Goal: Transaction & Acquisition: Purchase product/service

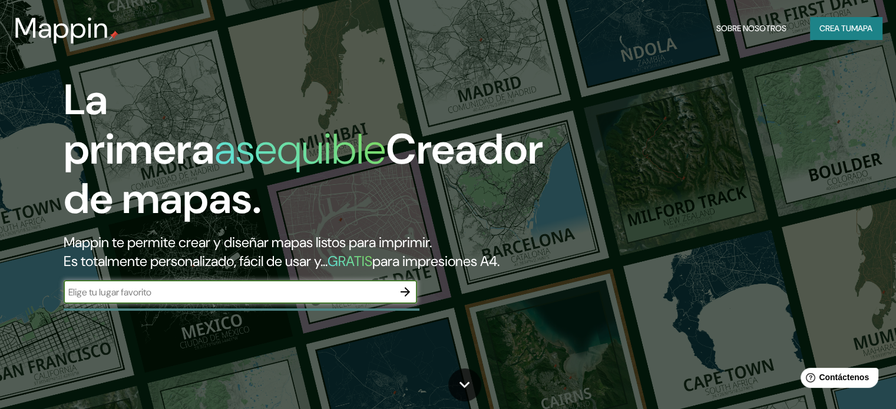
click at [132, 299] on input "text" at bounding box center [229, 293] width 330 height 14
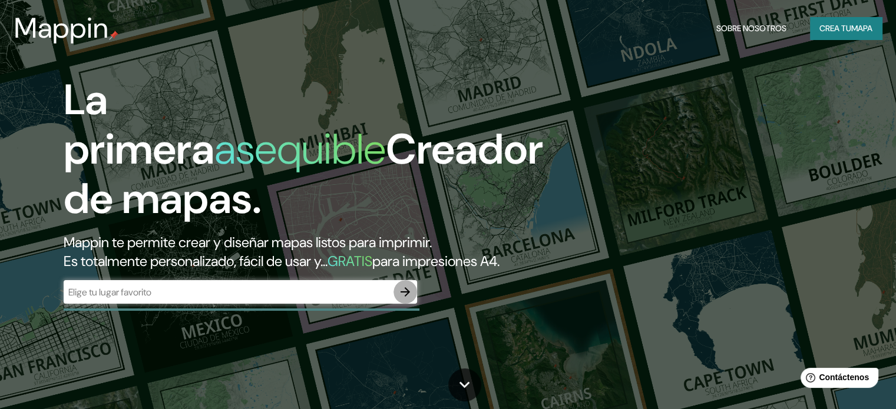
click at [406, 297] on icon "button" at bounding box center [404, 291] width 9 height 9
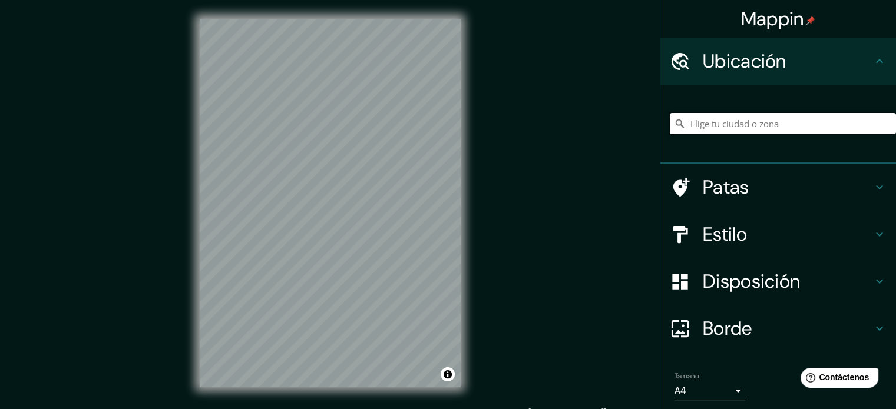
click at [781, 122] on input "Elige tu ciudad o zona" at bounding box center [783, 123] width 226 height 21
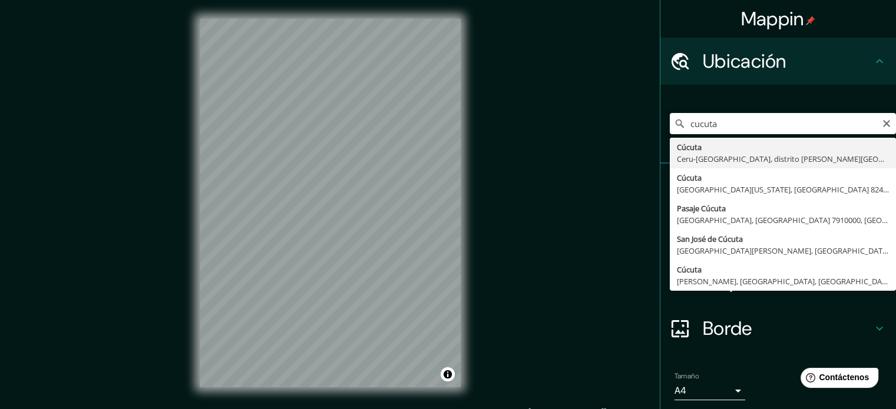
type input "San [PERSON_NAME], [GEOGRAPHIC_DATA][PERSON_NAME], [GEOGRAPHIC_DATA]"
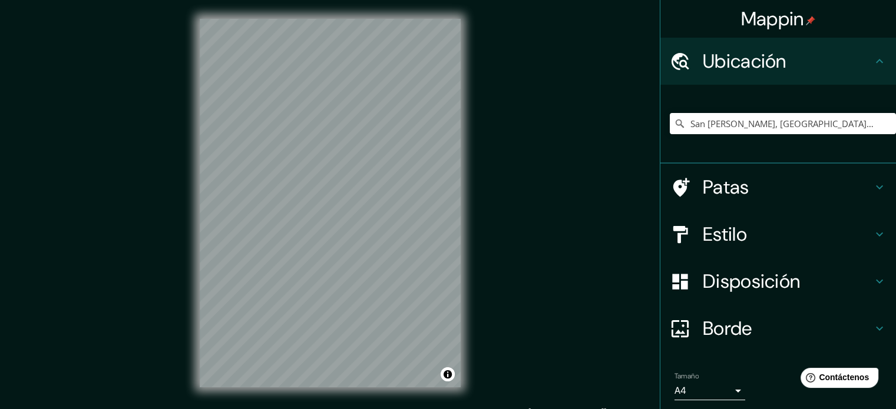
scroll to position [15, 0]
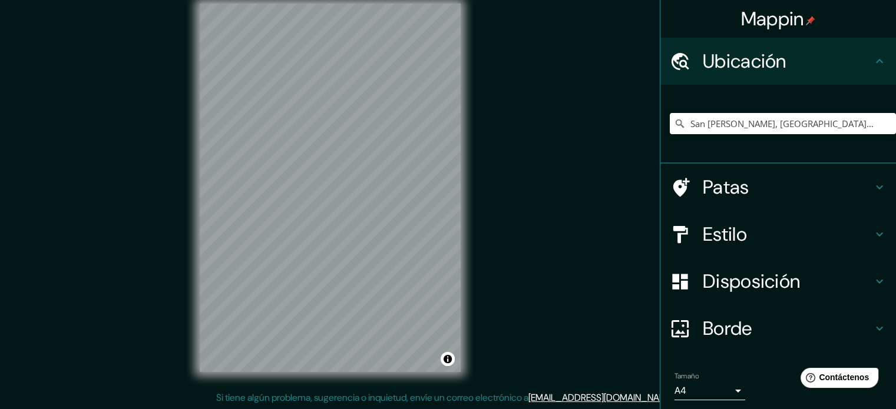
click at [716, 239] on font "Estilo" at bounding box center [725, 234] width 44 height 25
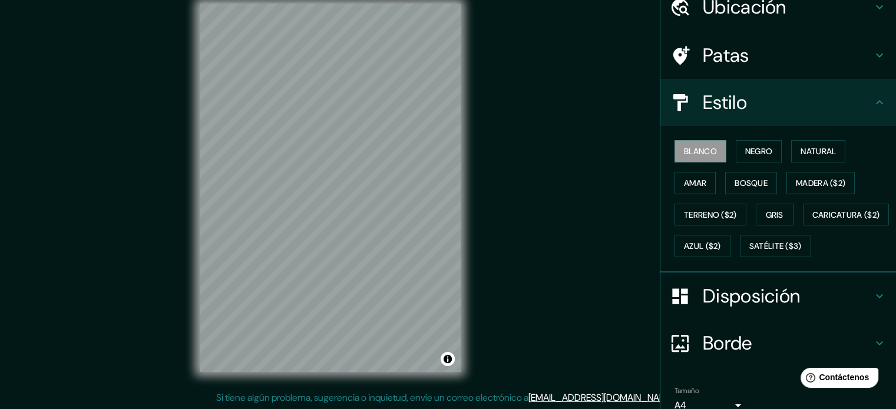
scroll to position [59, 0]
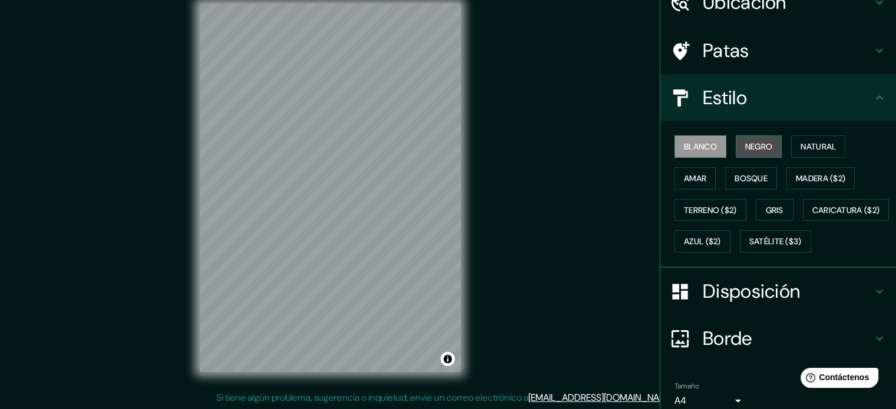
click at [766, 144] on button "Negro" at bounding box center [758, 146] width 47 height 22
click at [708, 150] on font "Blanco" at bounding box center [700, 146] width 33 height 11
click at [758, 148] on font "Negro" at bounding box center [759, 146] width 28 height 11
click at [386, 0] on div "© Mapbox © OpenStreetMap Improve this map" at bounding box center [330, 188] width 299 height 406
